Goal: Check status: Check status

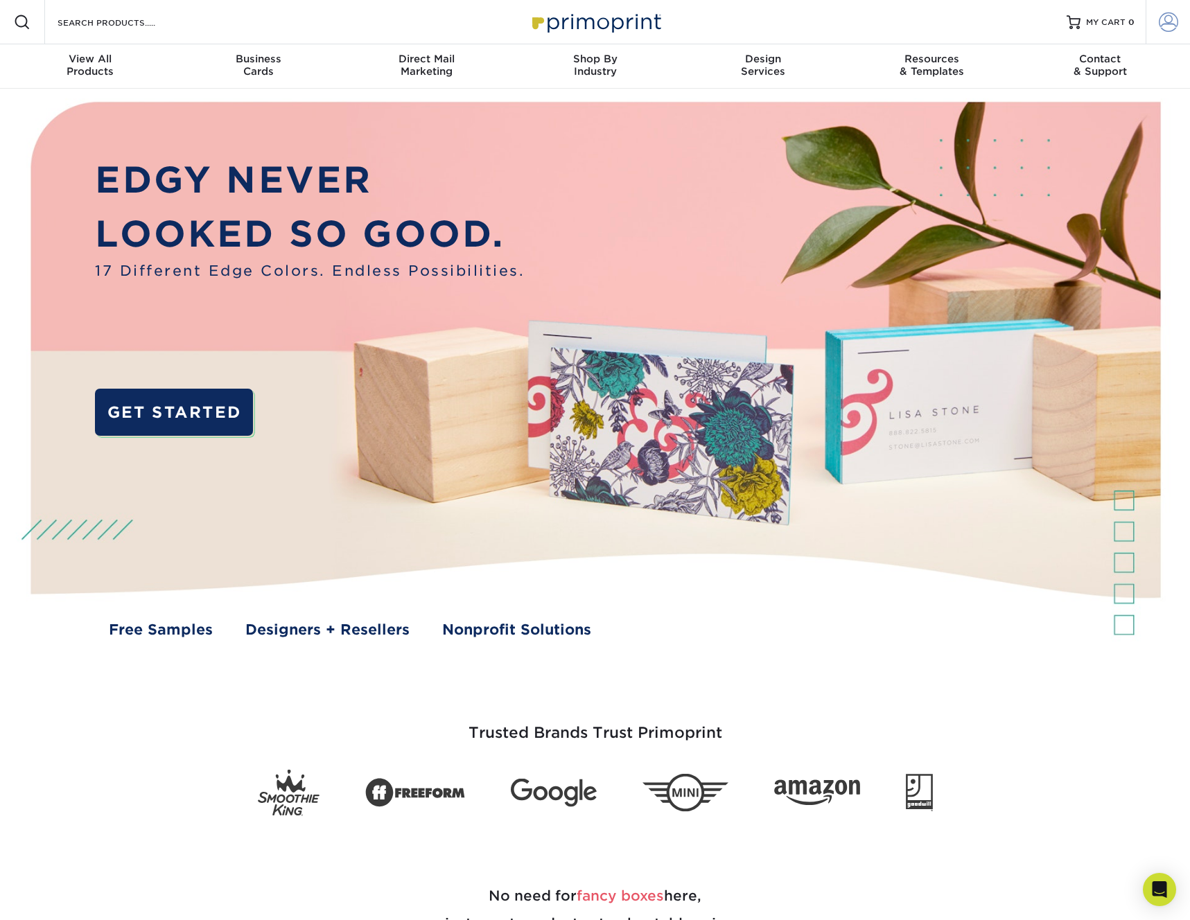
click at [1152, 17] on link "Account" at bounding box center [1167, 22] width 44 height 44
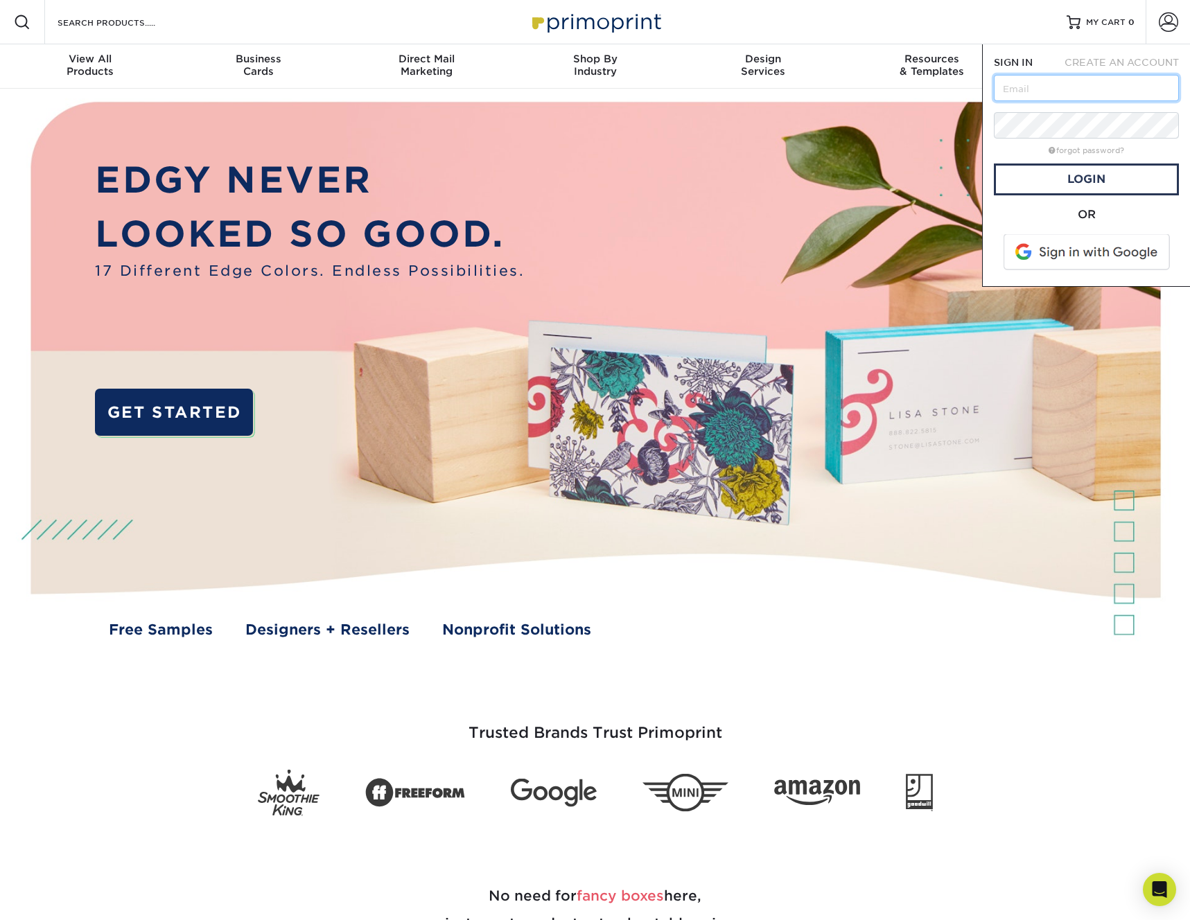
click at [1046, 100] on input "text" at bounding box center [1086, 88] width 185 height 26
type input "gina.stuessy@animalcharityevaluators.org"
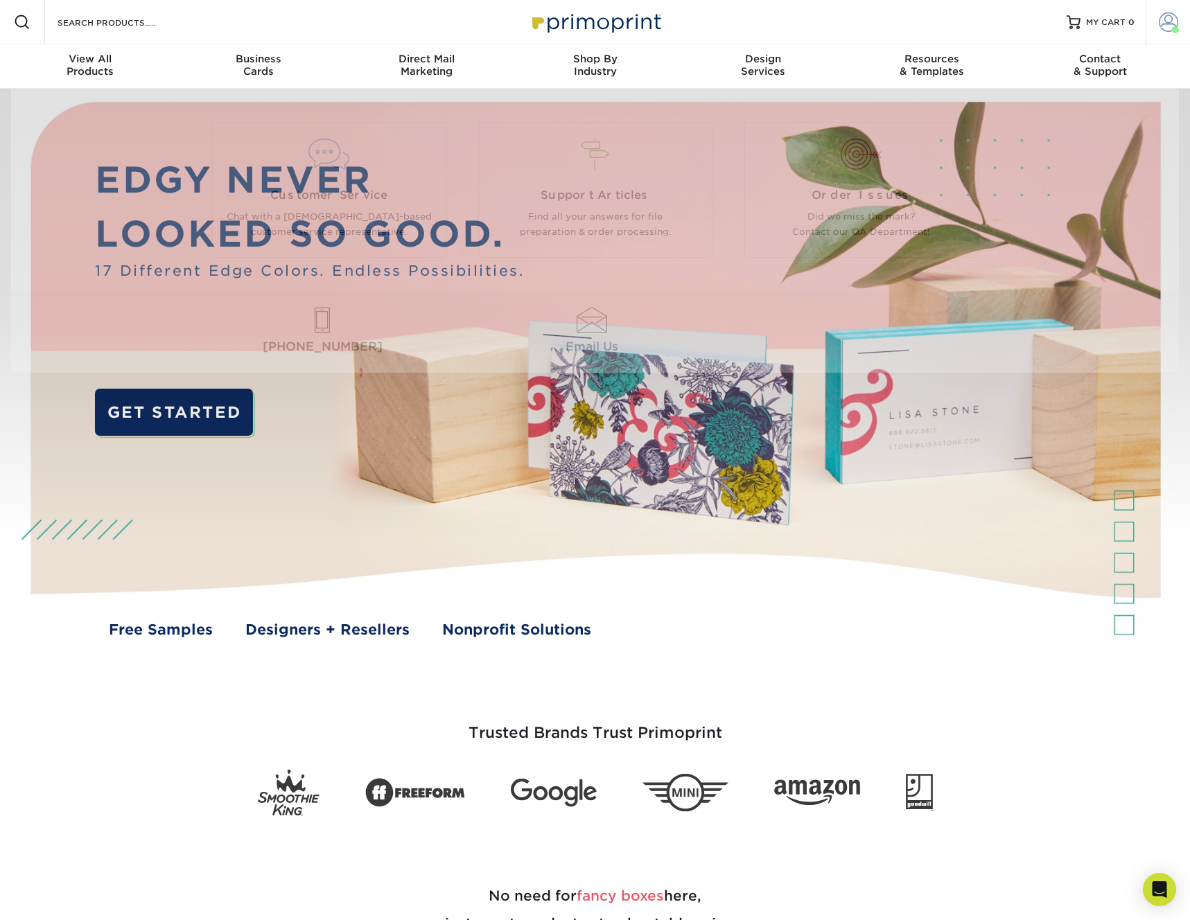
click at [1163, 19] on span at bounding box center [1168, 21] width 19 height 19
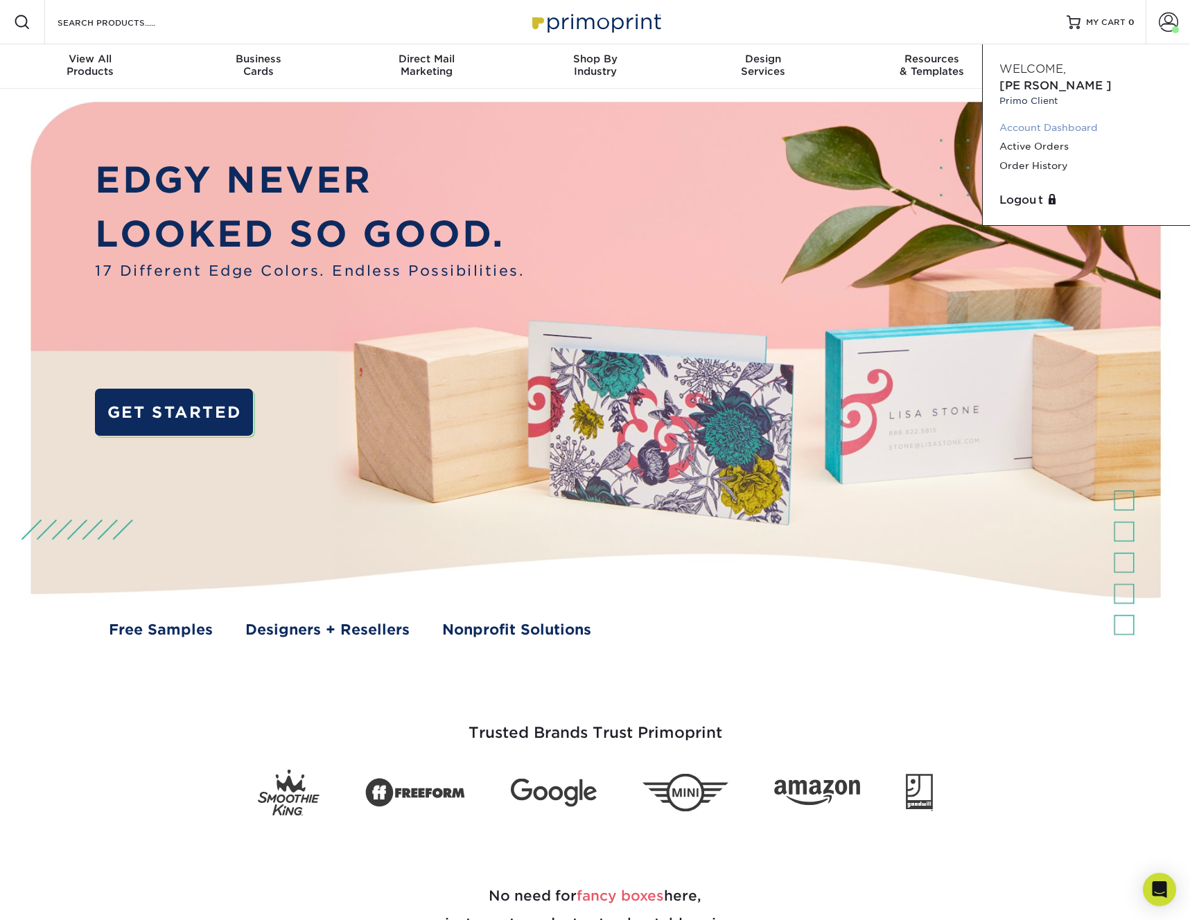
click at [1022, 118] on link "Account Dashboard" at bounding box center [1086, 127] width 174 height 19
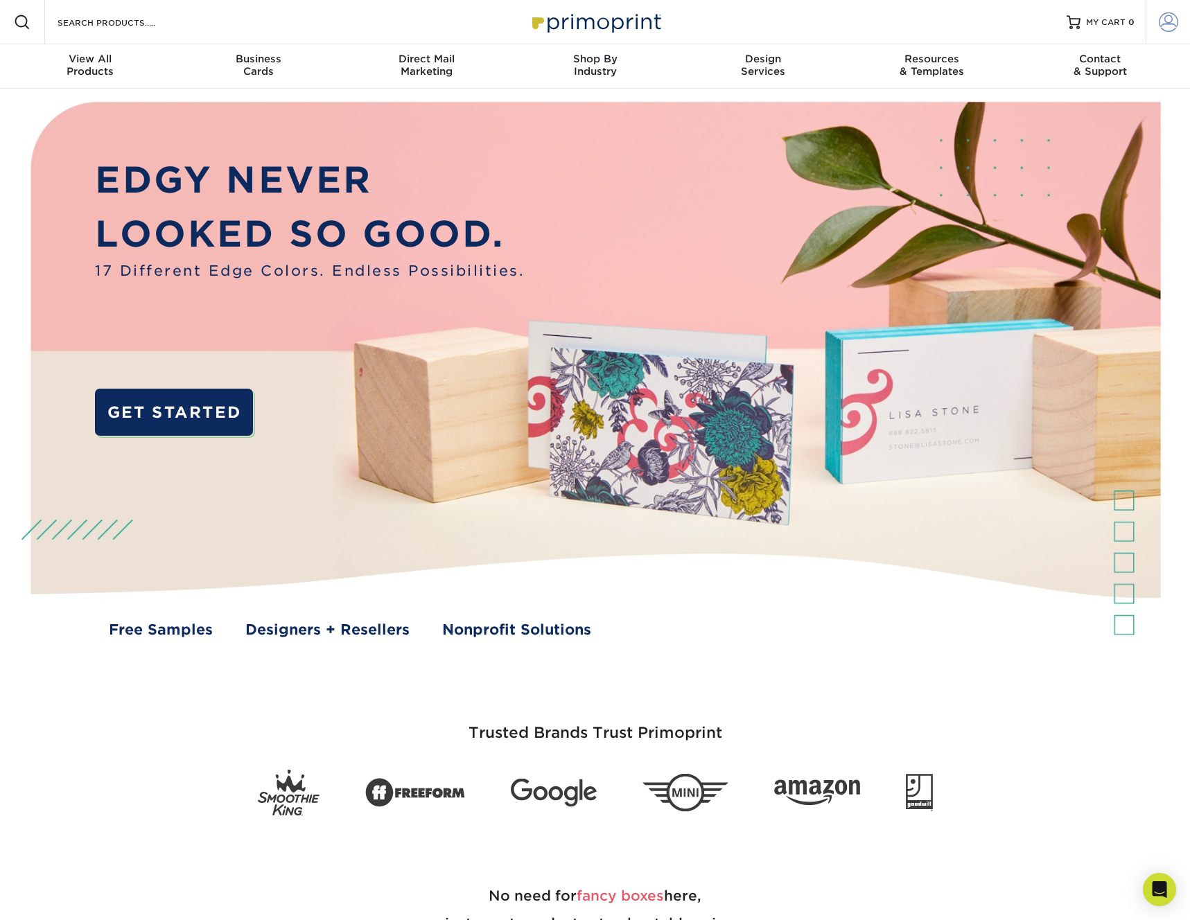
click at [1163, 33] on link "Account" at bounding box center [1167, 22] width 44 height 44
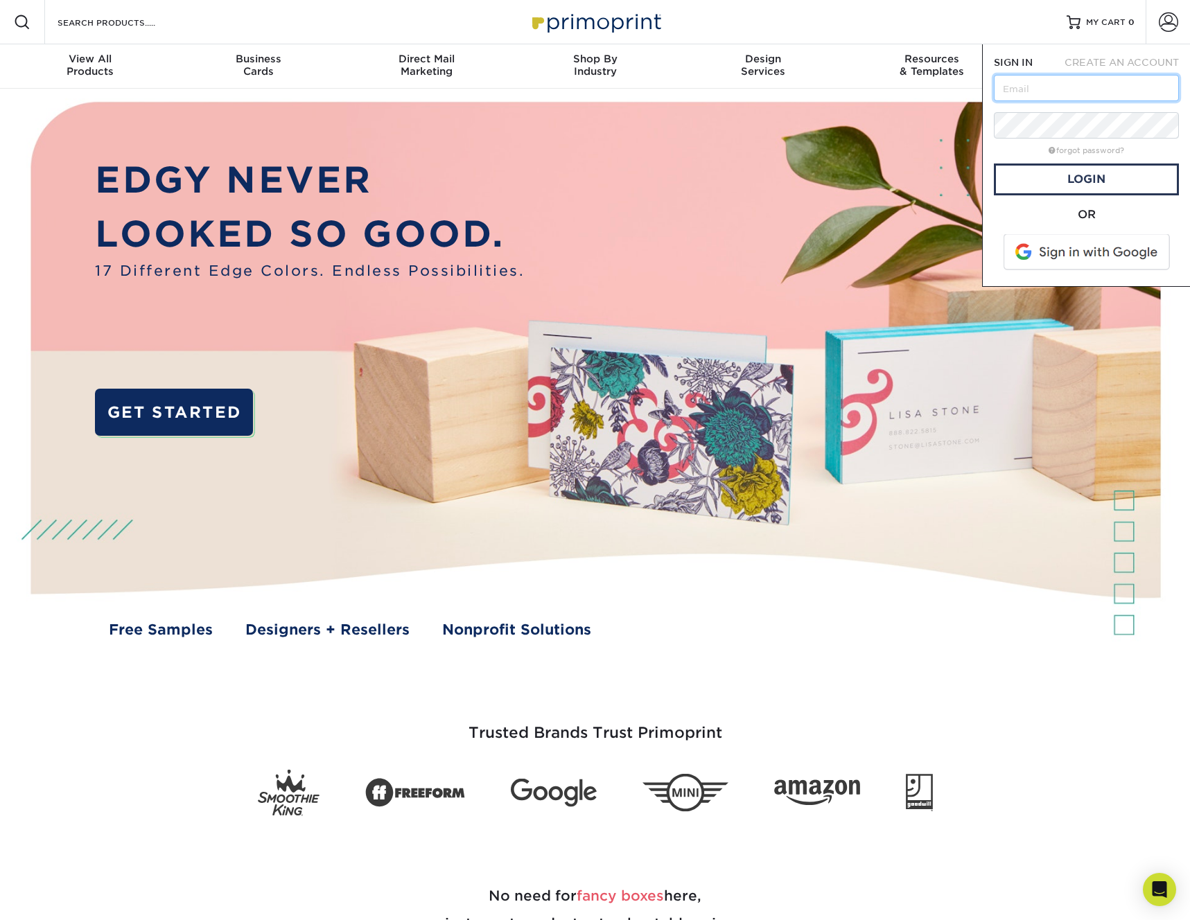
click at [1046, 88] on input "text" at bounding box center [1086, 88] width 185 height 26
type input "[PERSON_NAME][EMAIL_ADDRESS][PERSON_NAME][DOMAIN_NAME]"
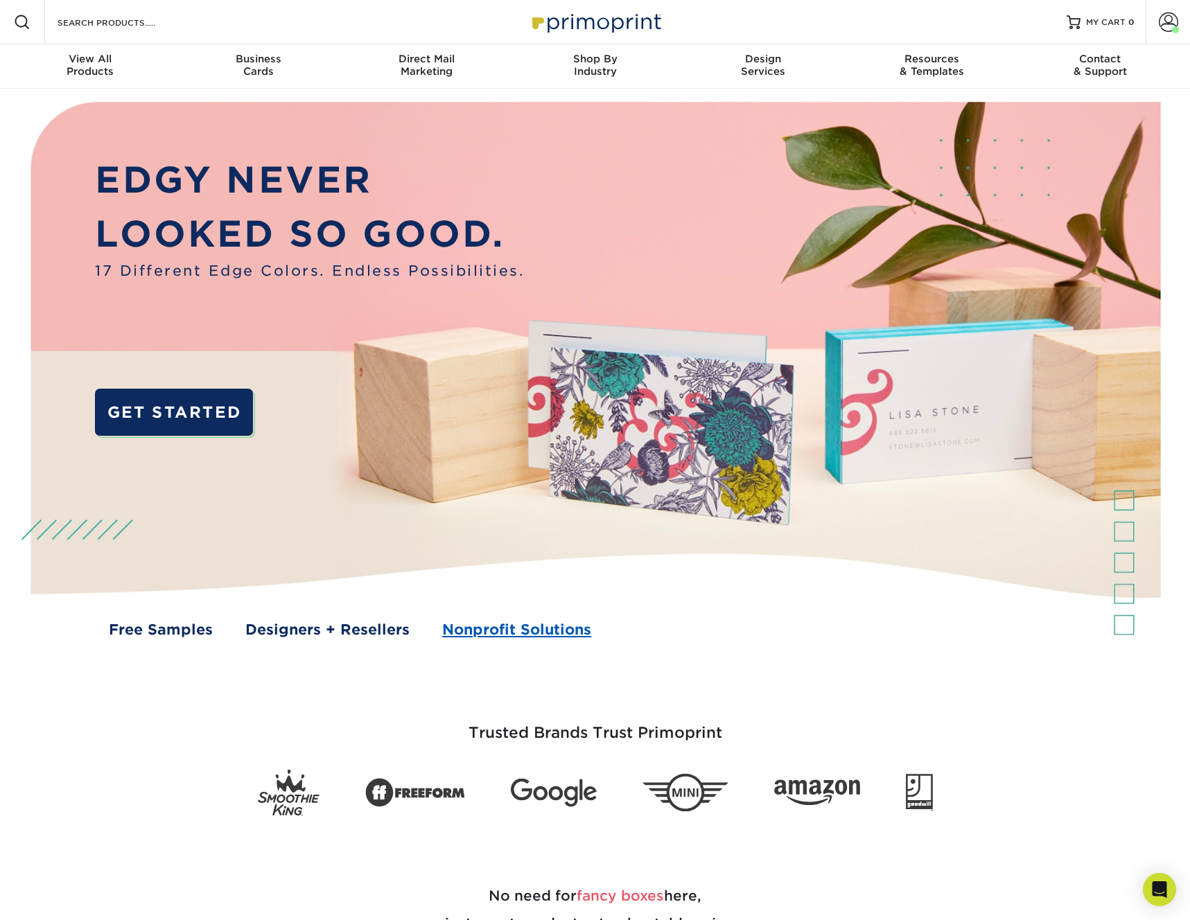
click at [525, 639] on link "Nonprofit Solutions" at bounding box center [516, 629] width 149 height 21
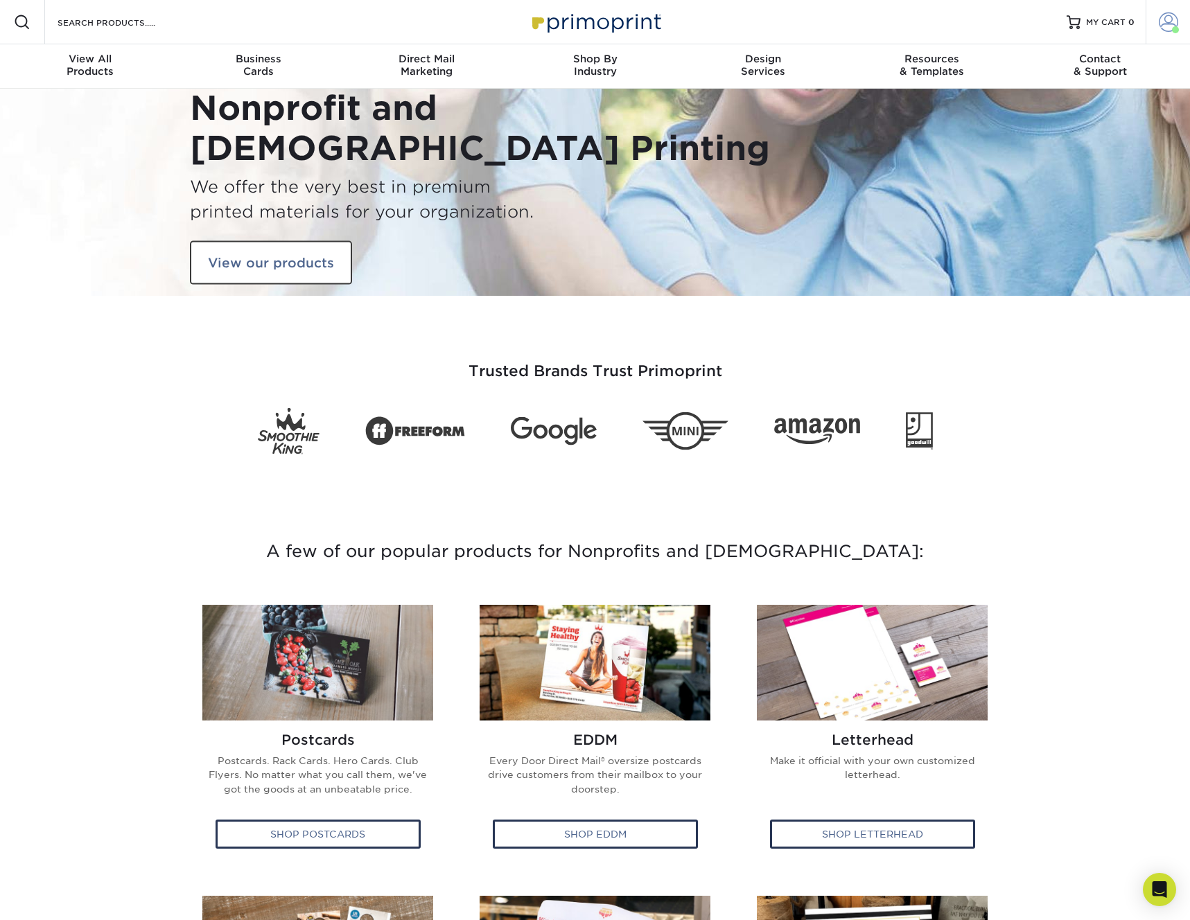
click at [1168, 12] on span at bounding box center [1168, 21] width 19 height 19
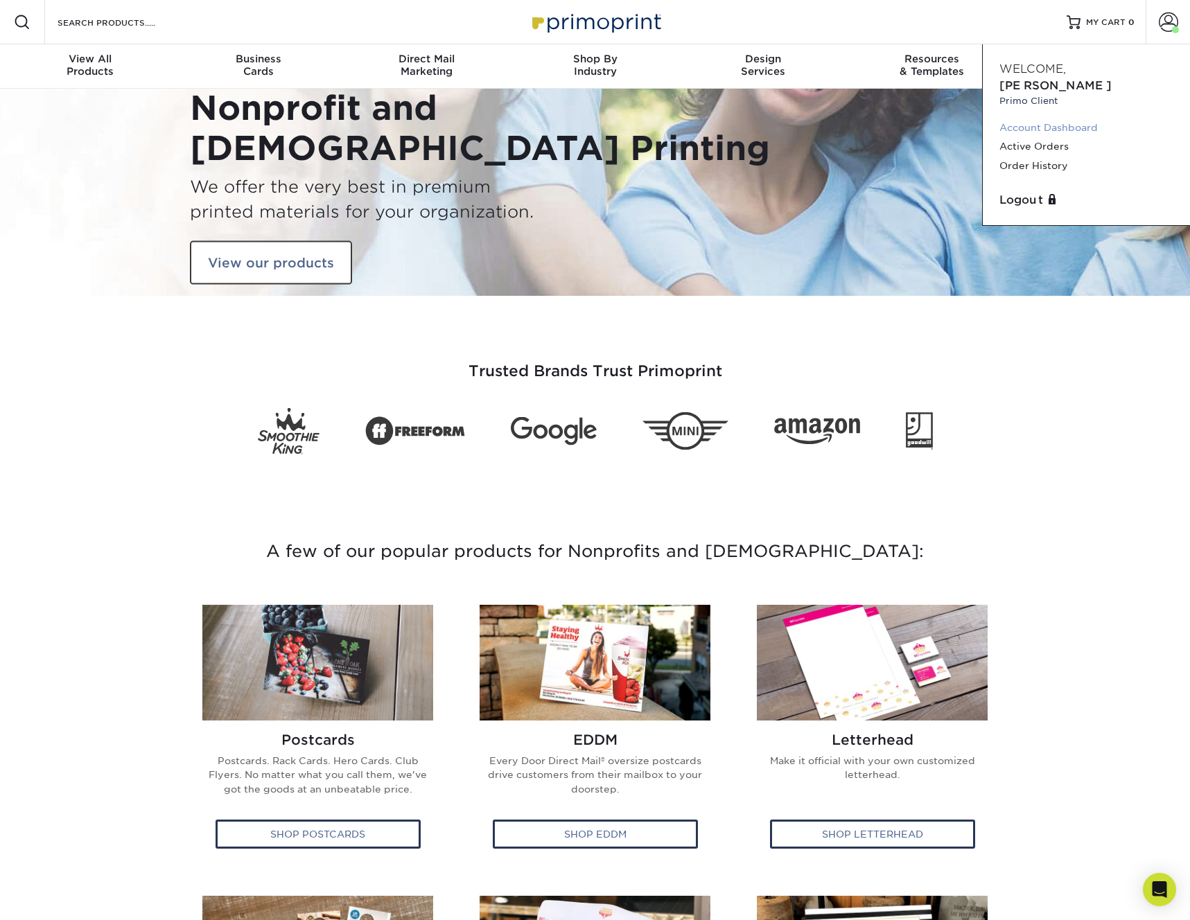
click at [1045, 118] on link "Account Dashboard" at bounding box center [1086, 127] width 174 height 19
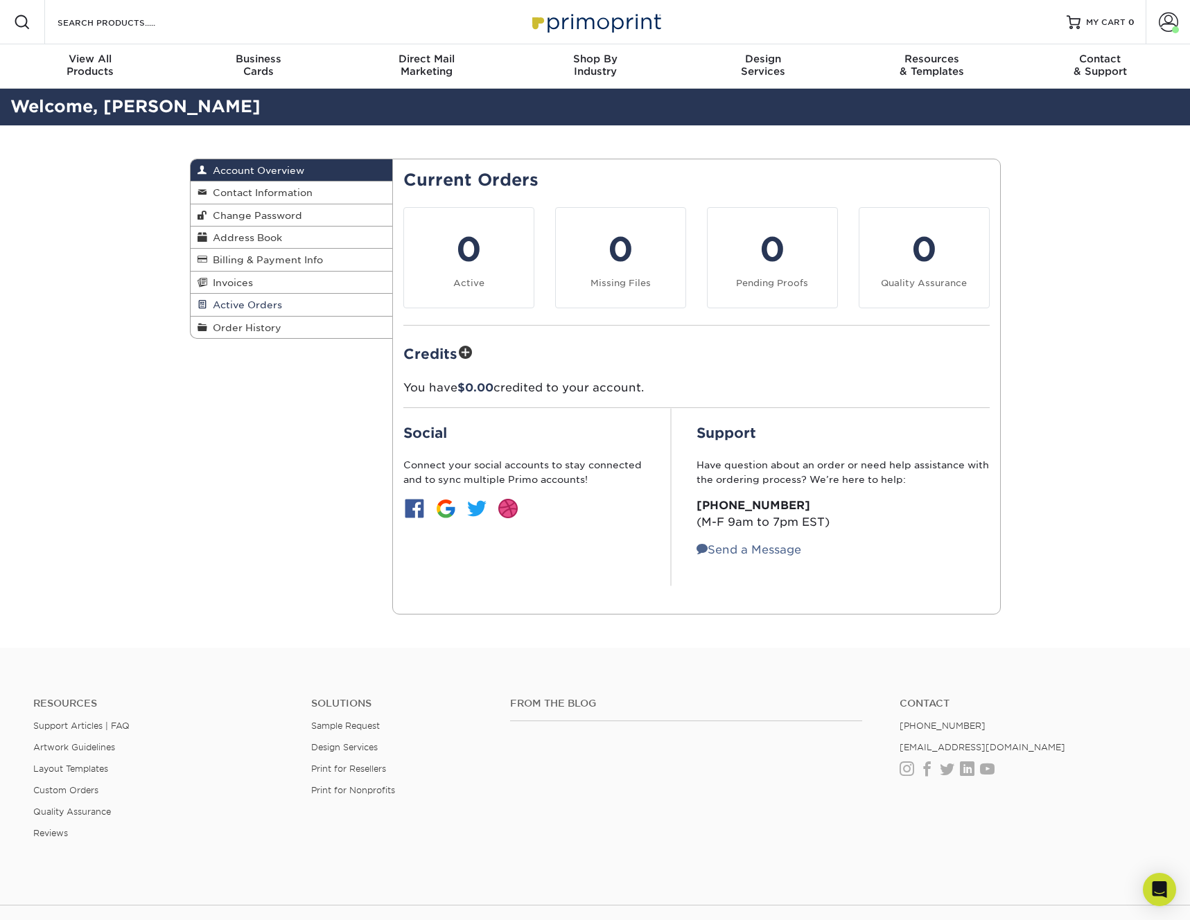
click at [255, 298] on link "Active Orders" at bounding box center [292, 305] width 202 height 22
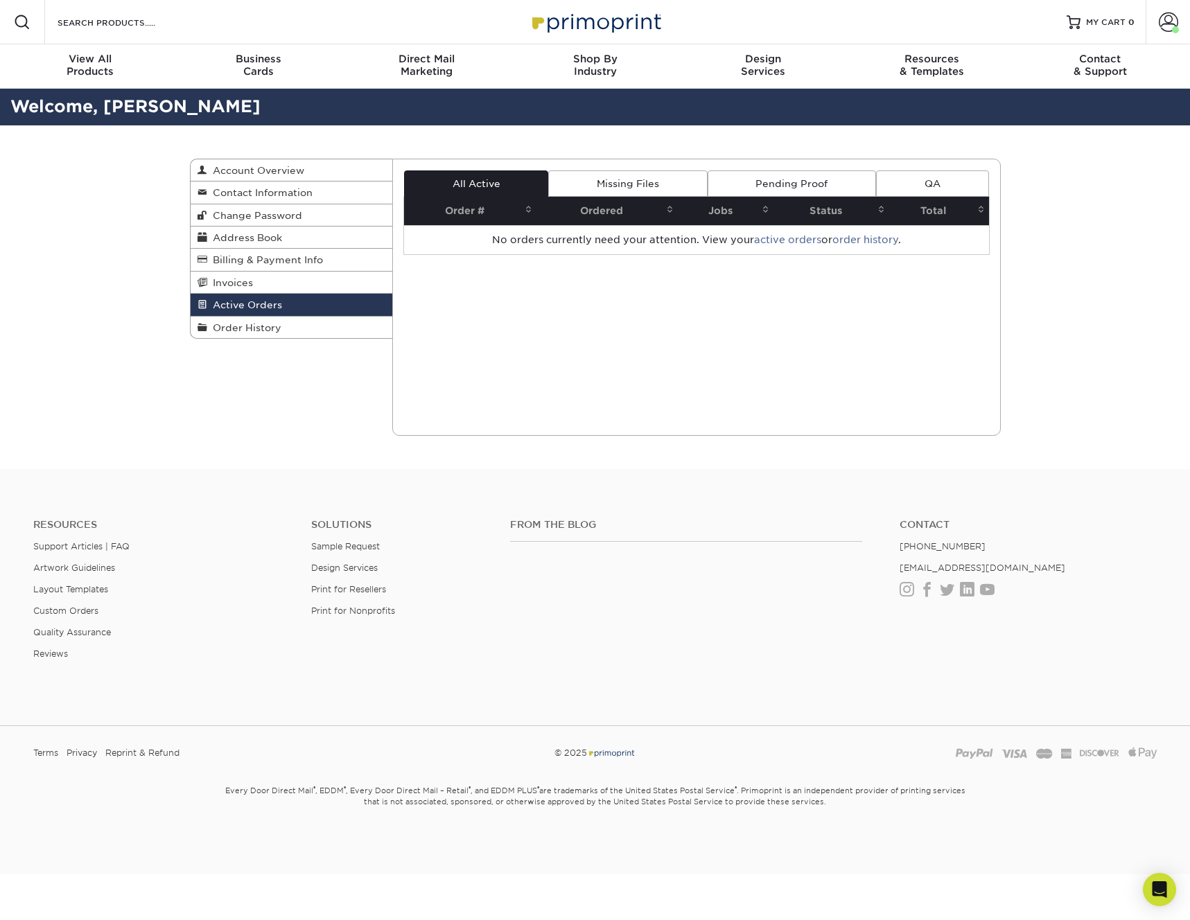
click at [642, 180] on link "Missing Files" at bounding box center [627, 183] width 159 height 26
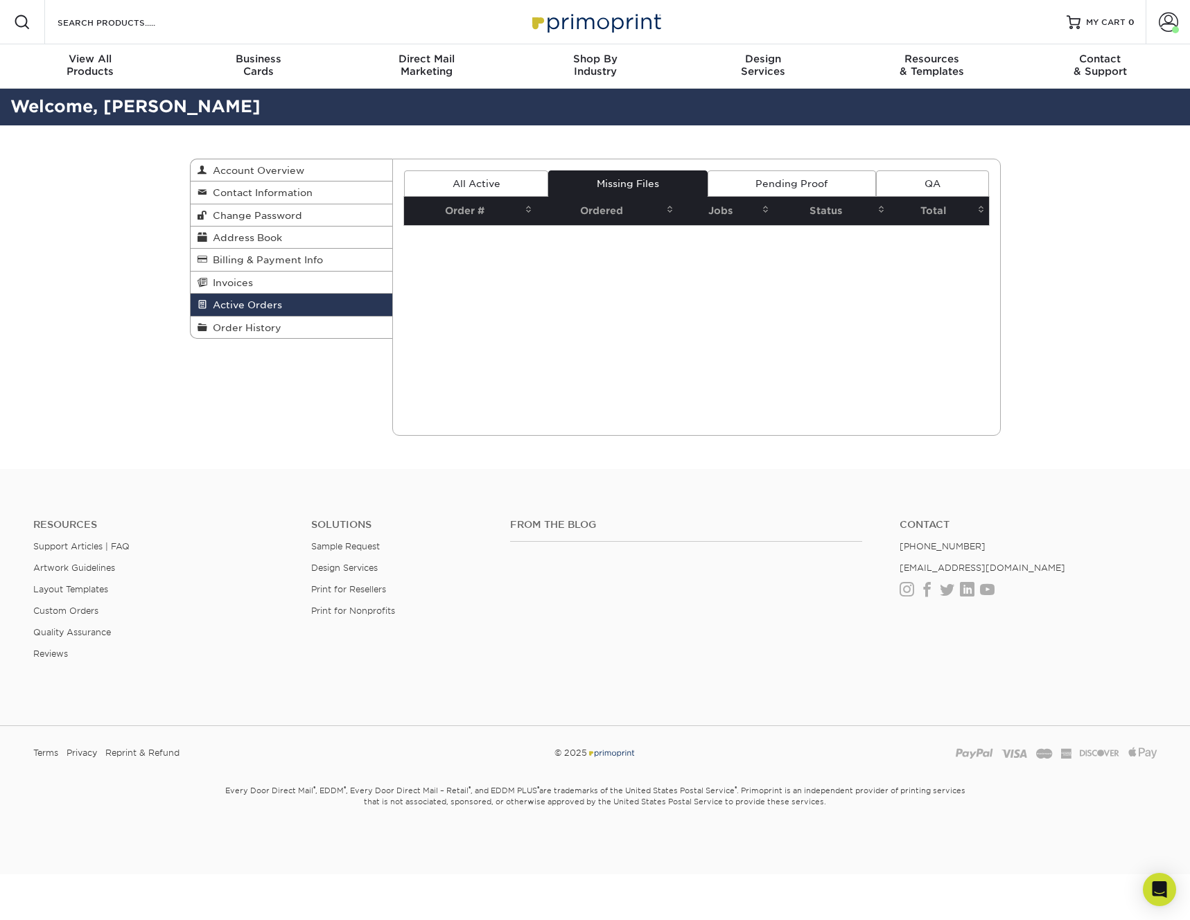
click at [777, 187] on link "Pending Proof" at bounding box center [791, 183] width 168 height 26
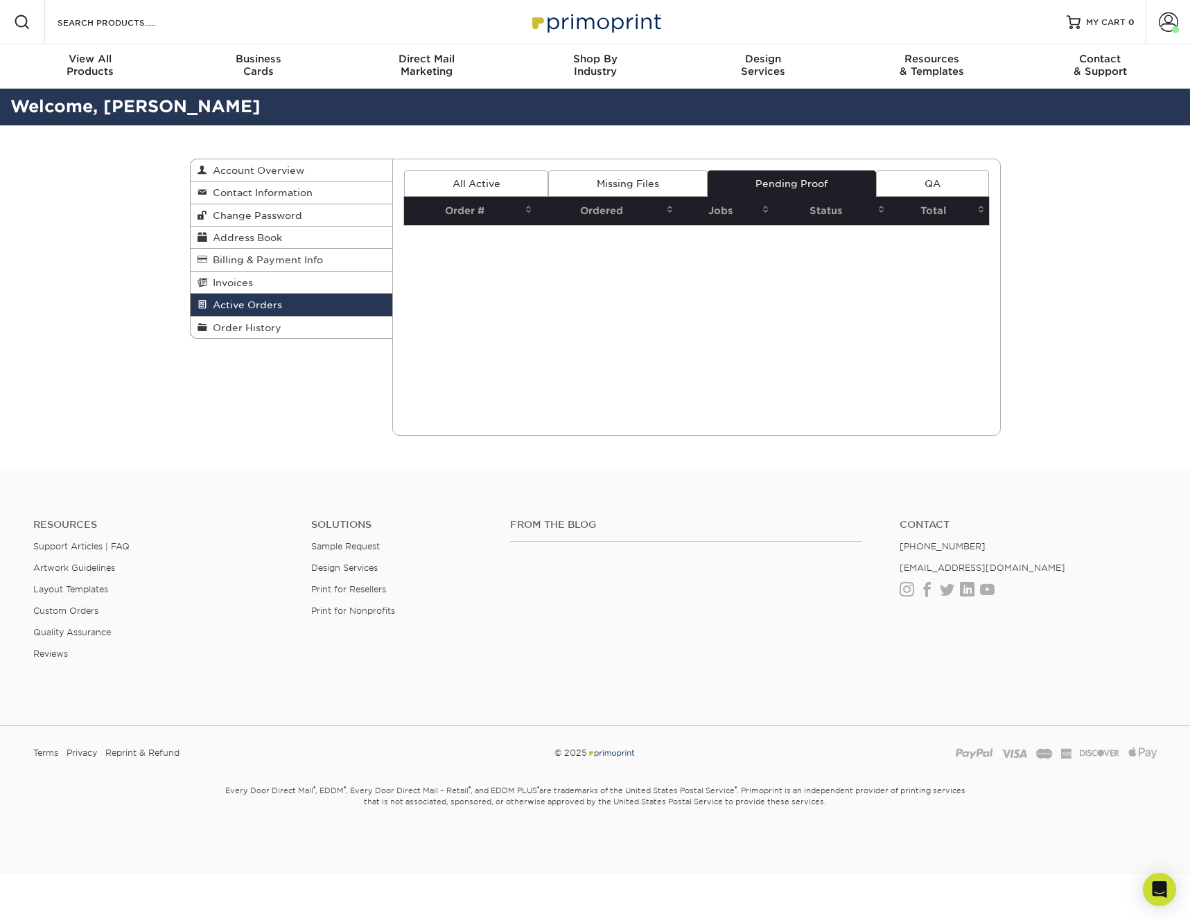
click at [949, 183] on link "QA" at bounding box center [932, 183] width 112 height 26
click at [430, 173] on link "All Active" at bounding box center [476, 183] width 144 height 26
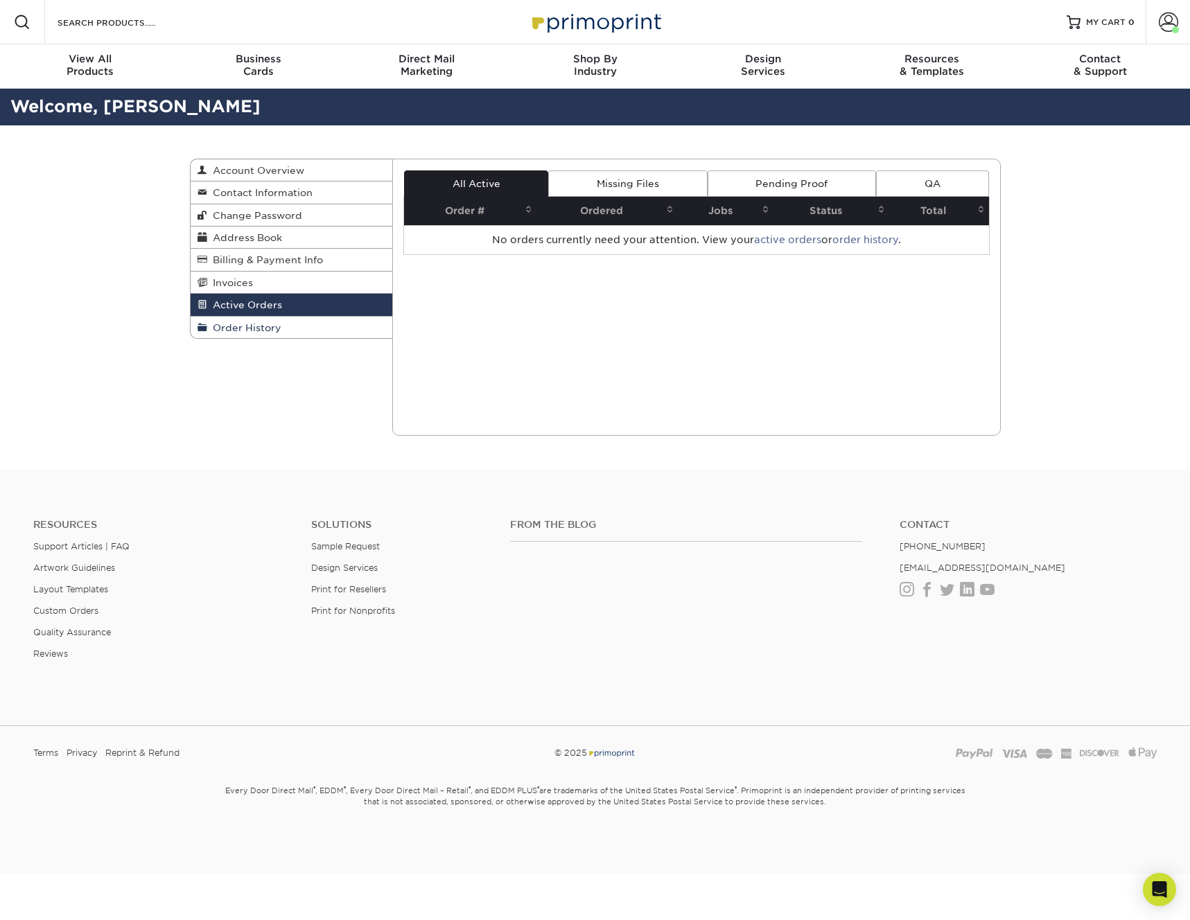
click at [233, 326] on span "Order History" at bounding box center [244, 327] width 74 height 11
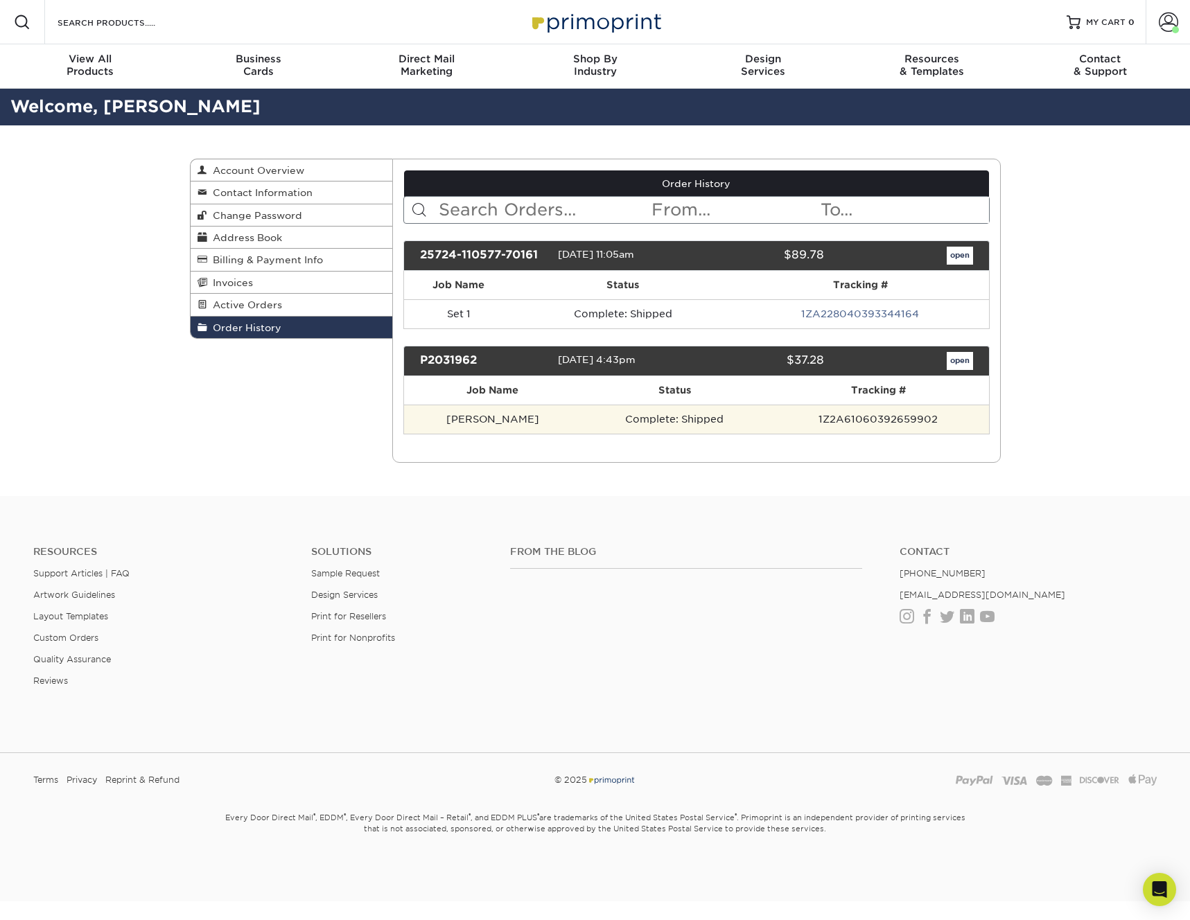
click at [486, 424] on td "[PERSON_NAME]" at bounding box center [492, 419] width 177 height 29
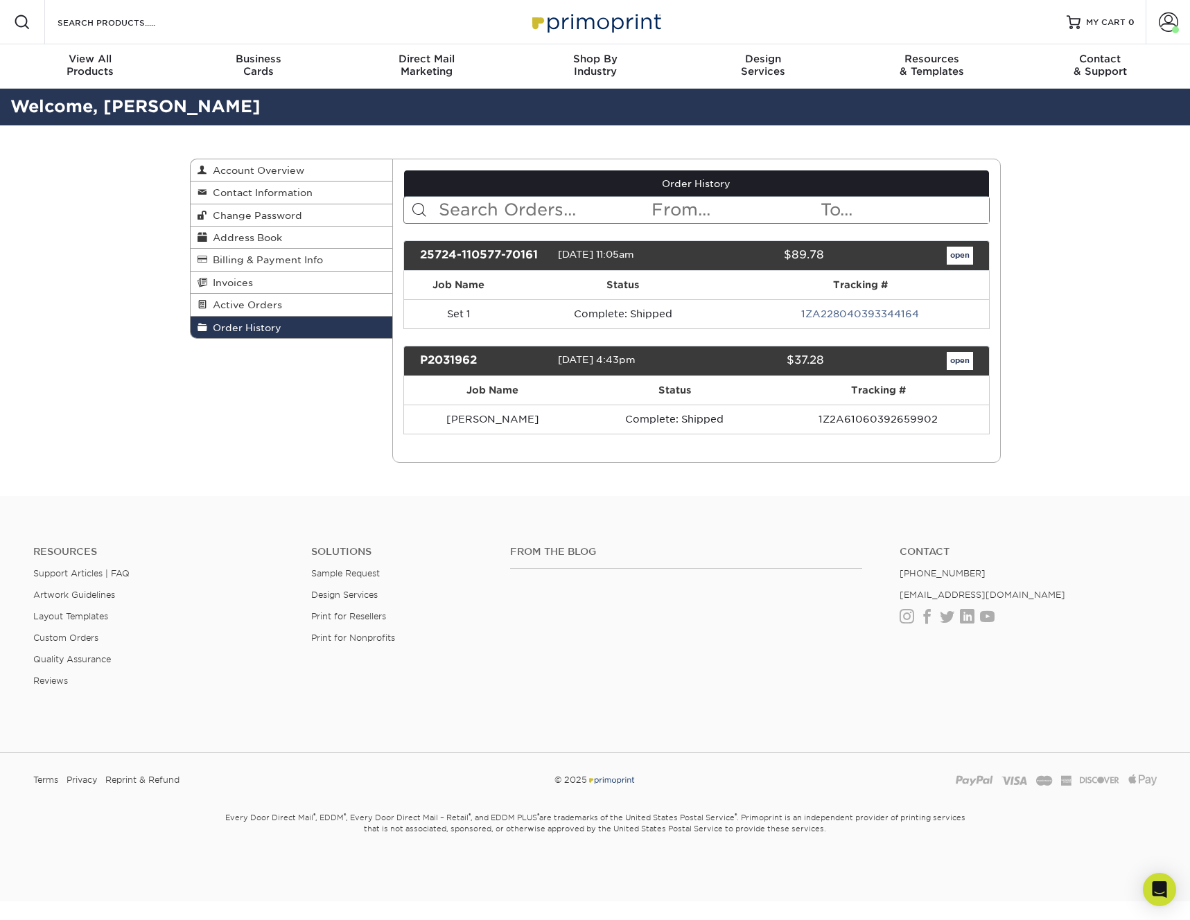
click at [823, 401] on th "Tracking #" at bounding box center [878, 390] width 221 height 28
click at [944, 360] on div "open" at bounding box center [908, 361] width 148 height 18
click at [961, 364] on link "open" at bounding box center [960, 361] width 26 height 18
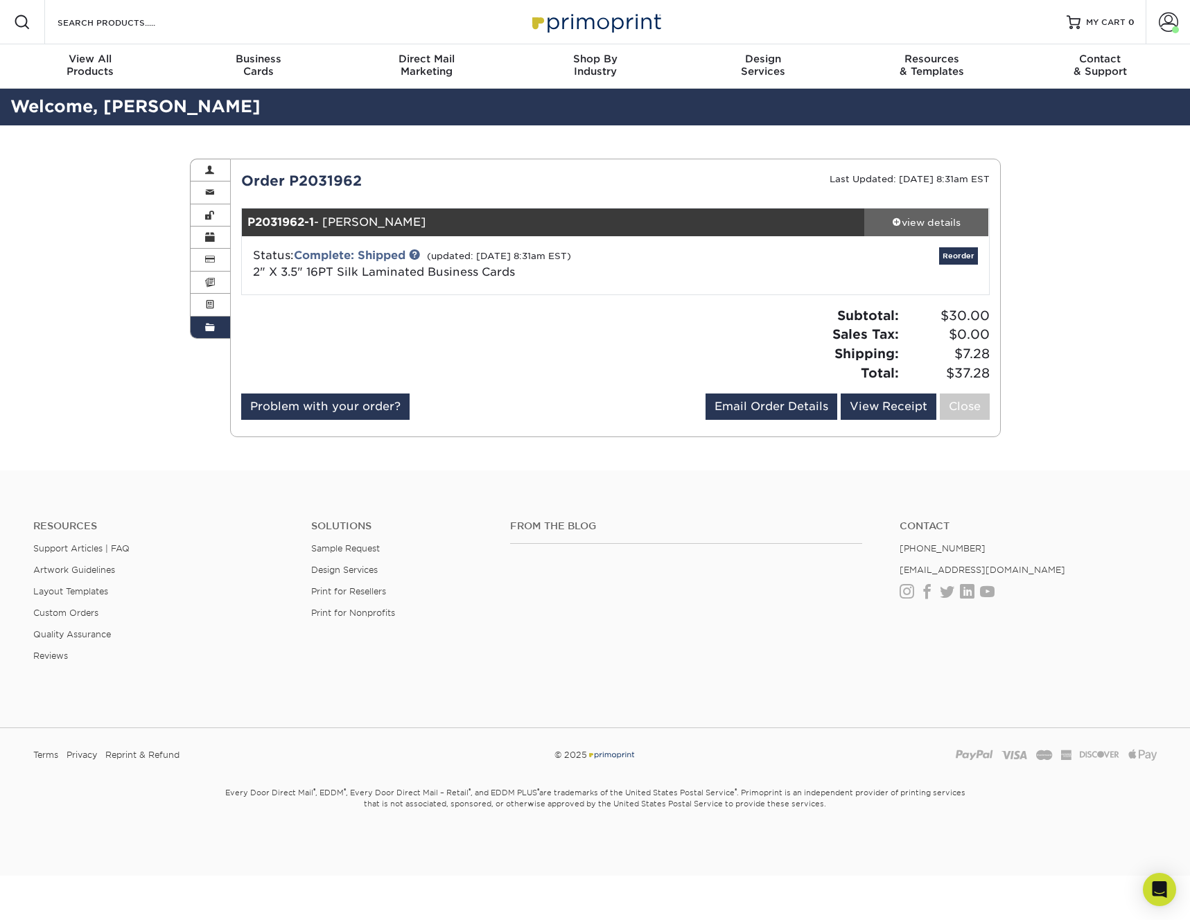
click at [929, 212] on link "view details" at bounding box center [926, 223] width 125 height 28
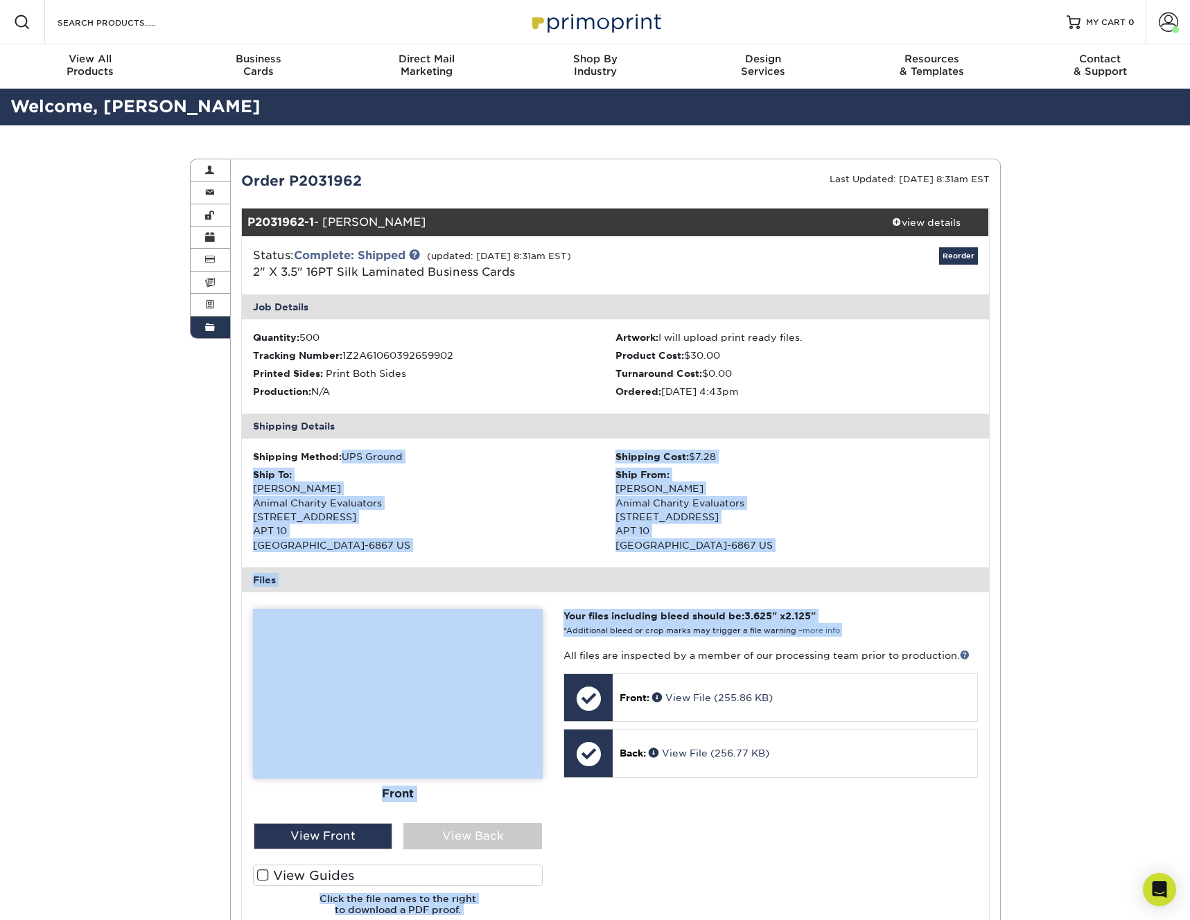
drag, startPoint x: 515, startPoint y: 452, endPoint x: 782, endPoint y: 652, distance: 333.7
click at [782, 652] on div "Job Details Quantity: 500 Artwork: I will upload print ready files. Tracking Nu…" at bounding box center [615, 619] width 747 height 649
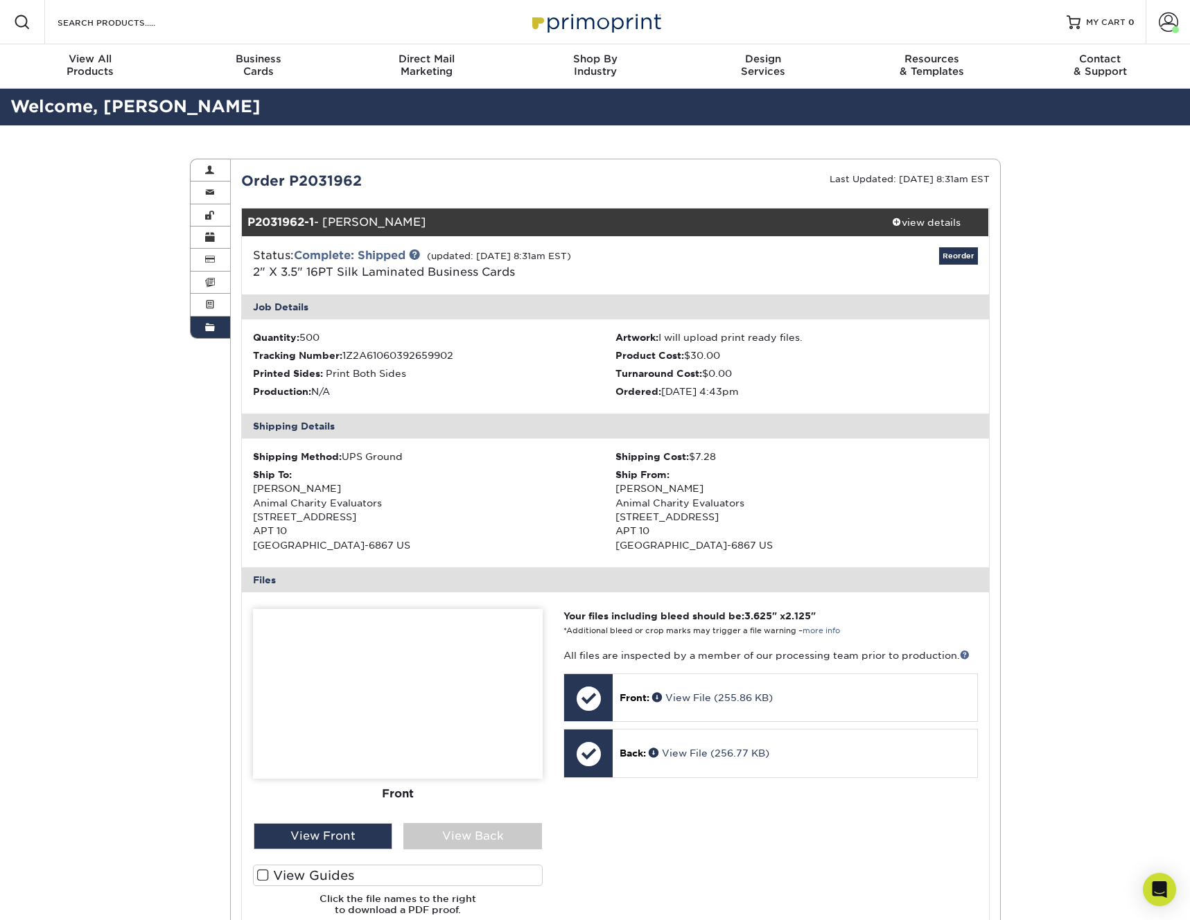
click at [870, 353] on li "Product Cost: $30.00" at bounding box center [796, 356] width 362 height 14
drag, startPoint x: 870, startPoint y: 353, endPoint x: 868, endPoint y: 577, distance: 223.8
click at [868, 577] on div "Job Details Quantity: 500 Artwork: I will upload print ready files. Tracking Nu…" at bounding box center [615, 619] width 747 height 649
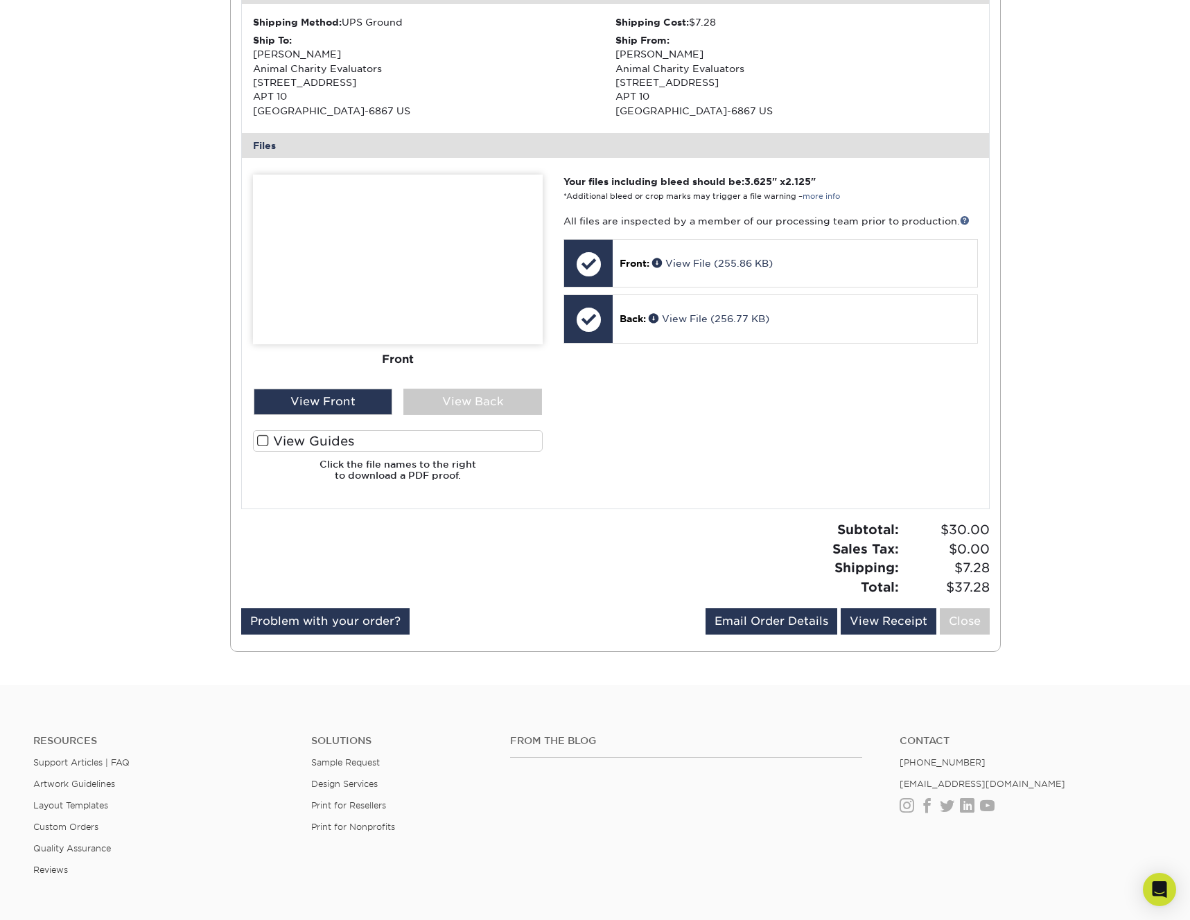
scroll to position [436, 0]
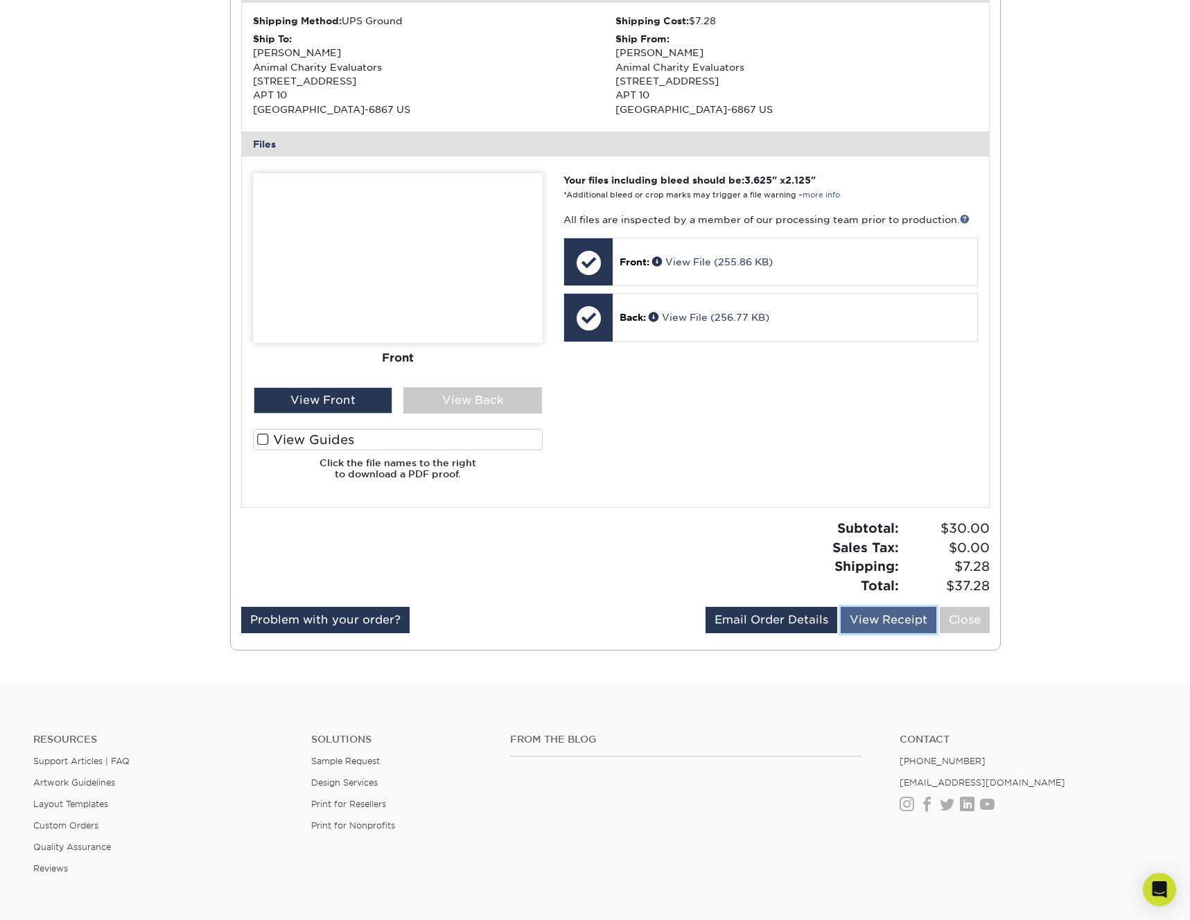
click at [866, 628] on link "View Receipt" at bounding box center [889, 620] width 96 height 26
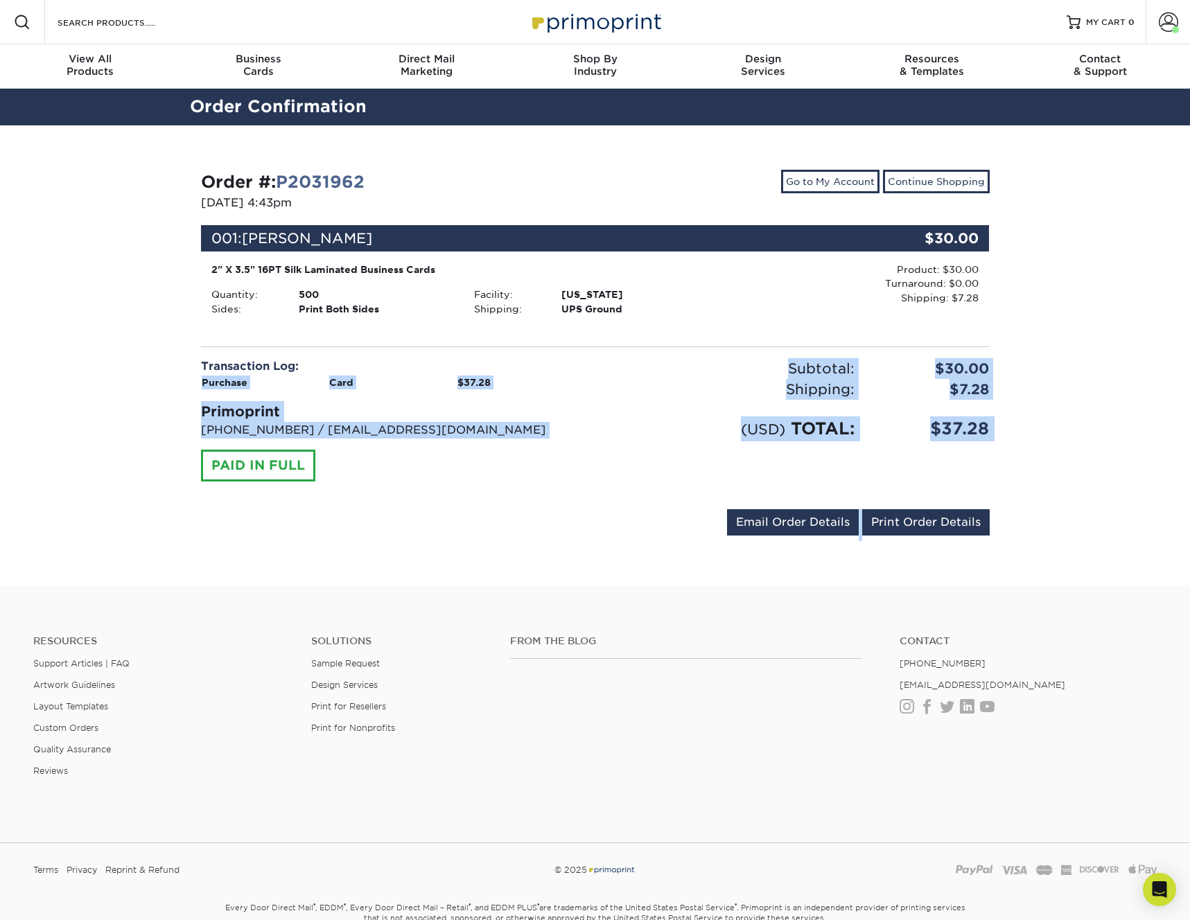
drag, startPoint x: 443, startPoint y: 365, endPoint x: 443, endPoint y: 530, distance: 164.9
click at [445, 531] on div "Order #: P2031962 [DATE] 4:43pm Go to My Account Continue Shopping 001: [PERSON…" at bounding box center [595, 355] width 789 height 371
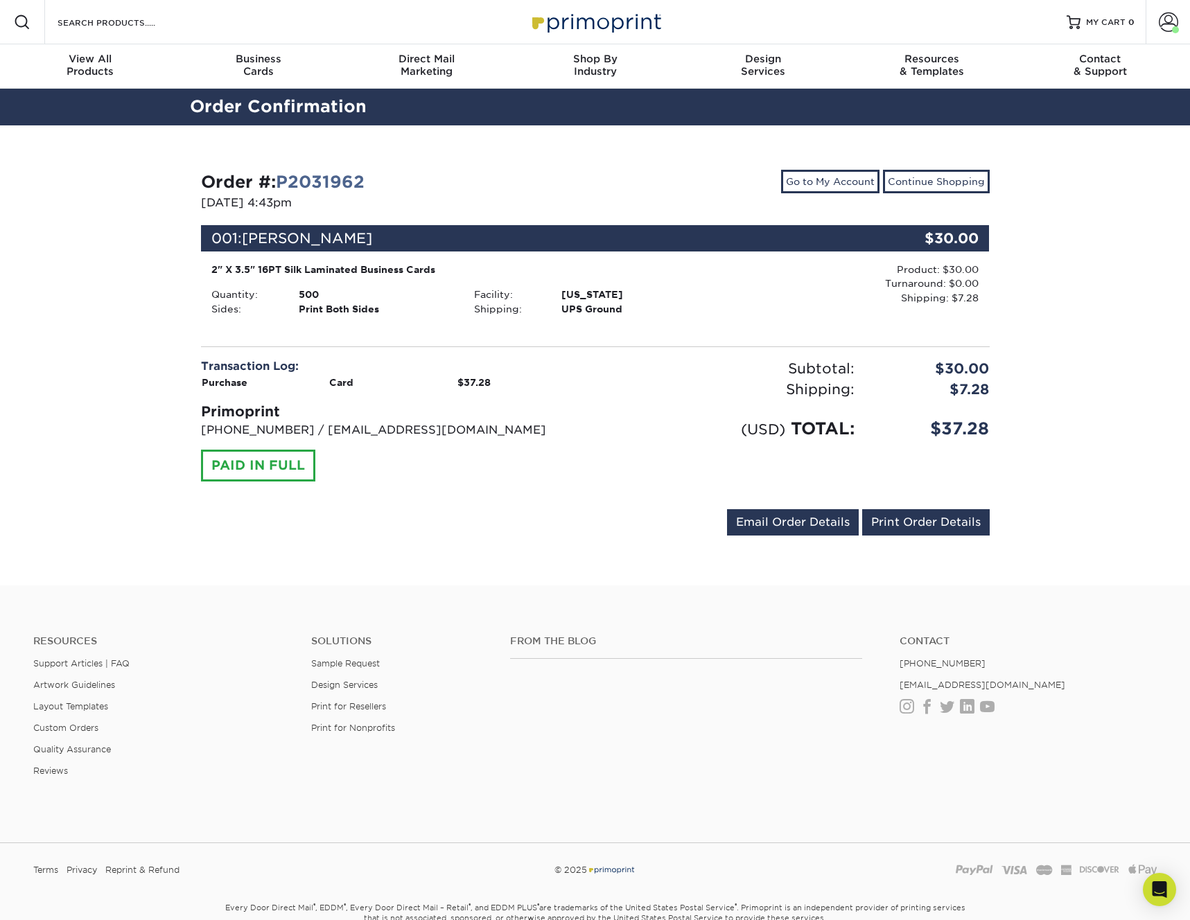
click at [443, 530] on div "[PERSON_NAME][EMAIL_ADDRESS][PERSON_NAME][DOMAIN_NAME] Send Email Order Details…" at bounding box center [595, 525] width 789 height 32
click at [1186, 21] on link "Account" at bounding box center [1167, 22] width 44 height 44
